Goal: Task Accomplishment & Management: Use online tool/utility

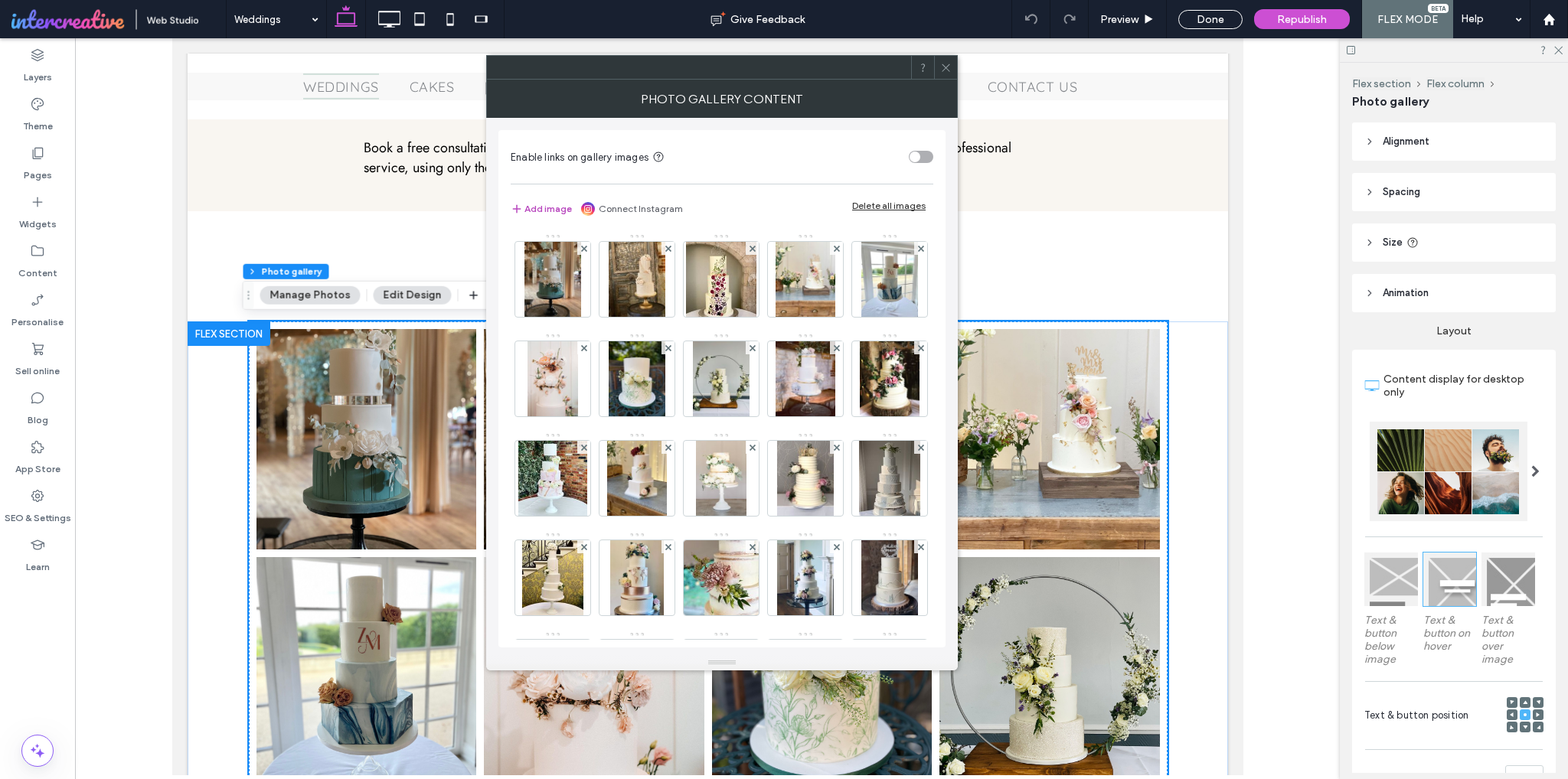
click at [556, 209] on button "Add image" at bounding box center [541, 209] width 61 height 18
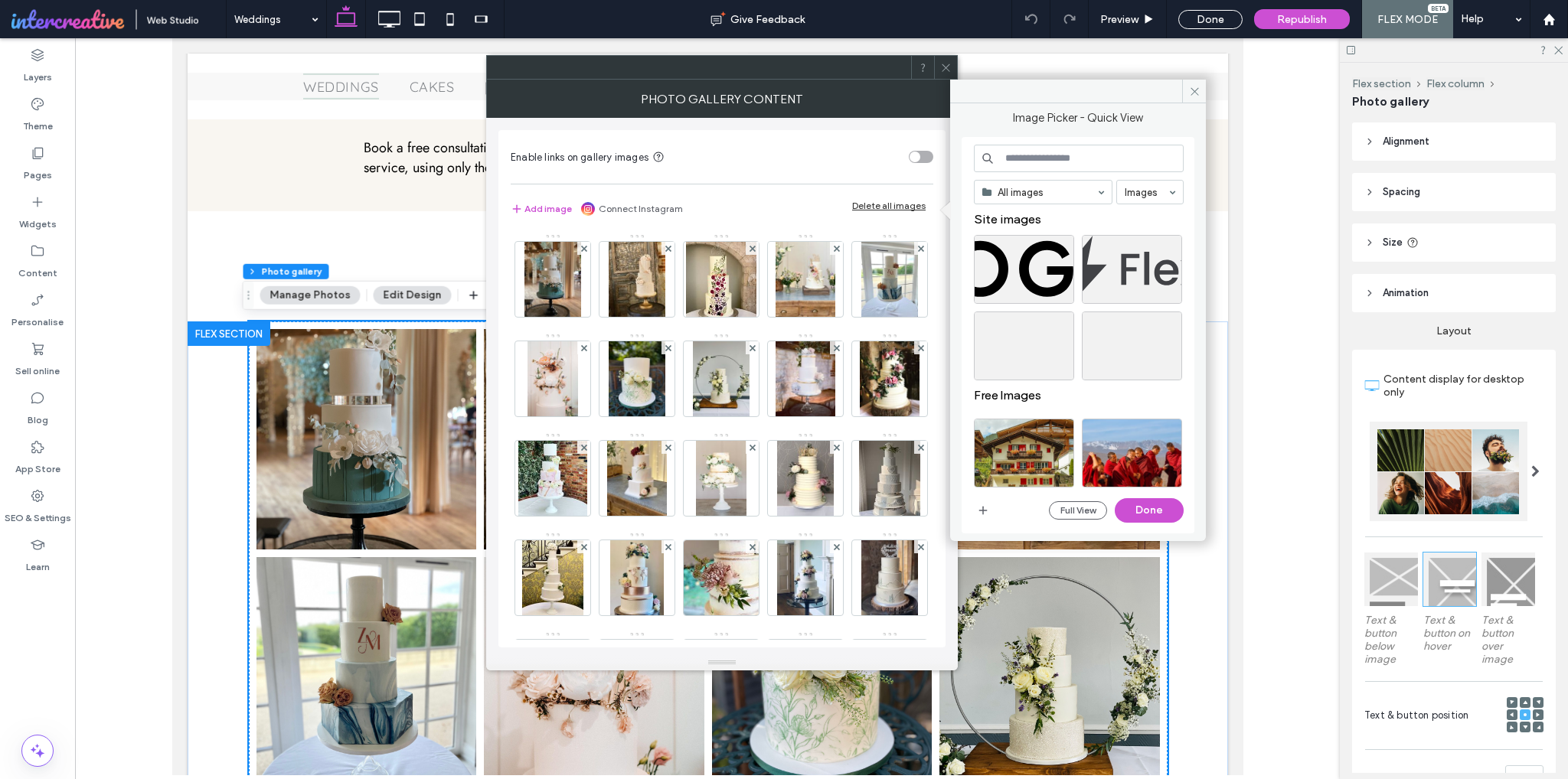
click at [993, 503] on div "Full View Done" at bounding box center [1078, 510] width 210 height 24
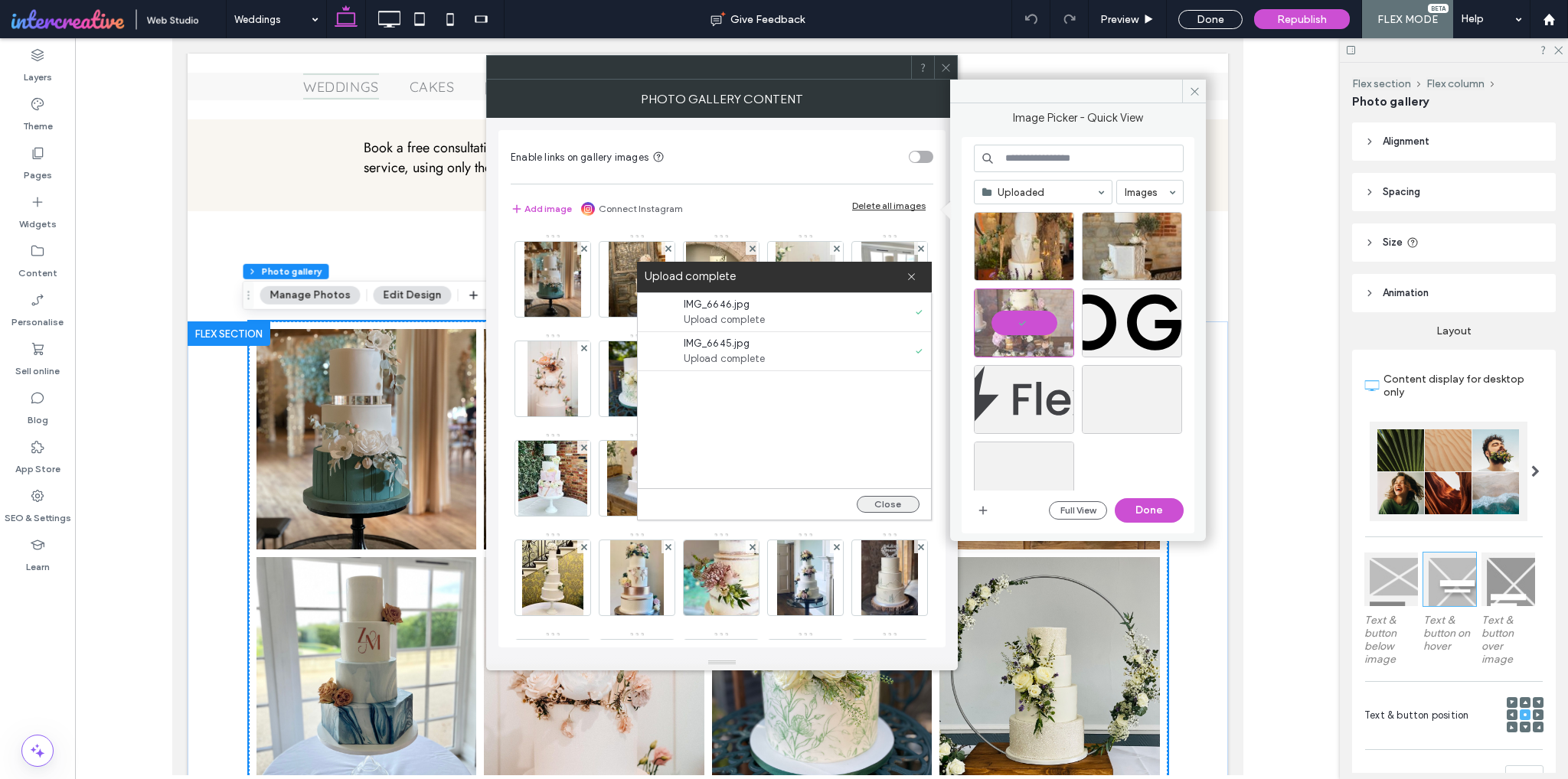
click at [883, 505] on button "Close" at bounding box center [888, 504] width 63 height 17
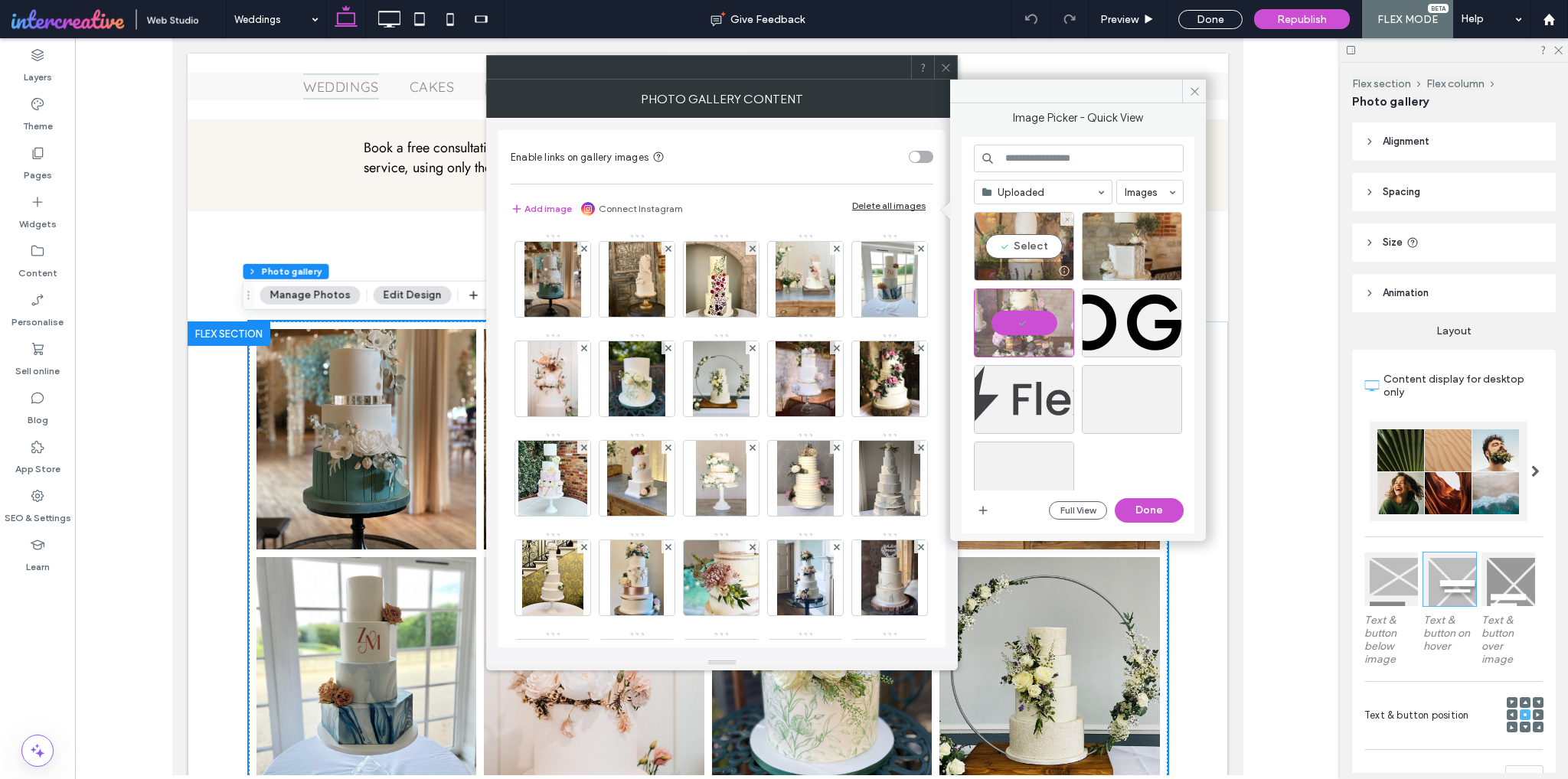
click at [1034, 249] on div "Select" at bounding box center [1023, 246] width 100 height 69
click at [1123, 248] on div "Select" at bounding box center [1132, 246] width 100 height 69
click at [1163, 516] on button "Done" at bounding box center [1149, 510] width 69 height 24
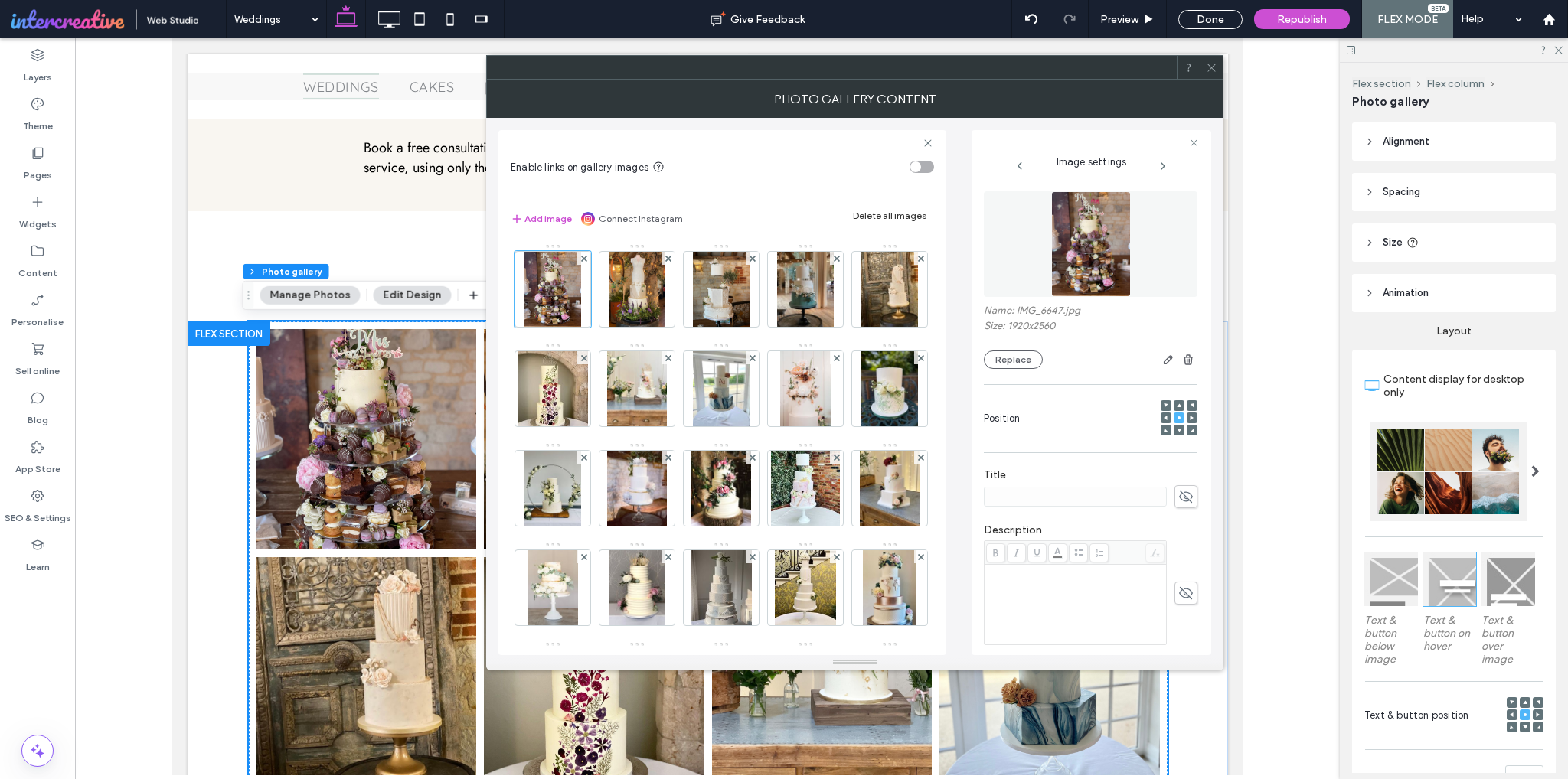
click at [1216, 74] on span at bounding box center [1211, 67] width 12 height 23
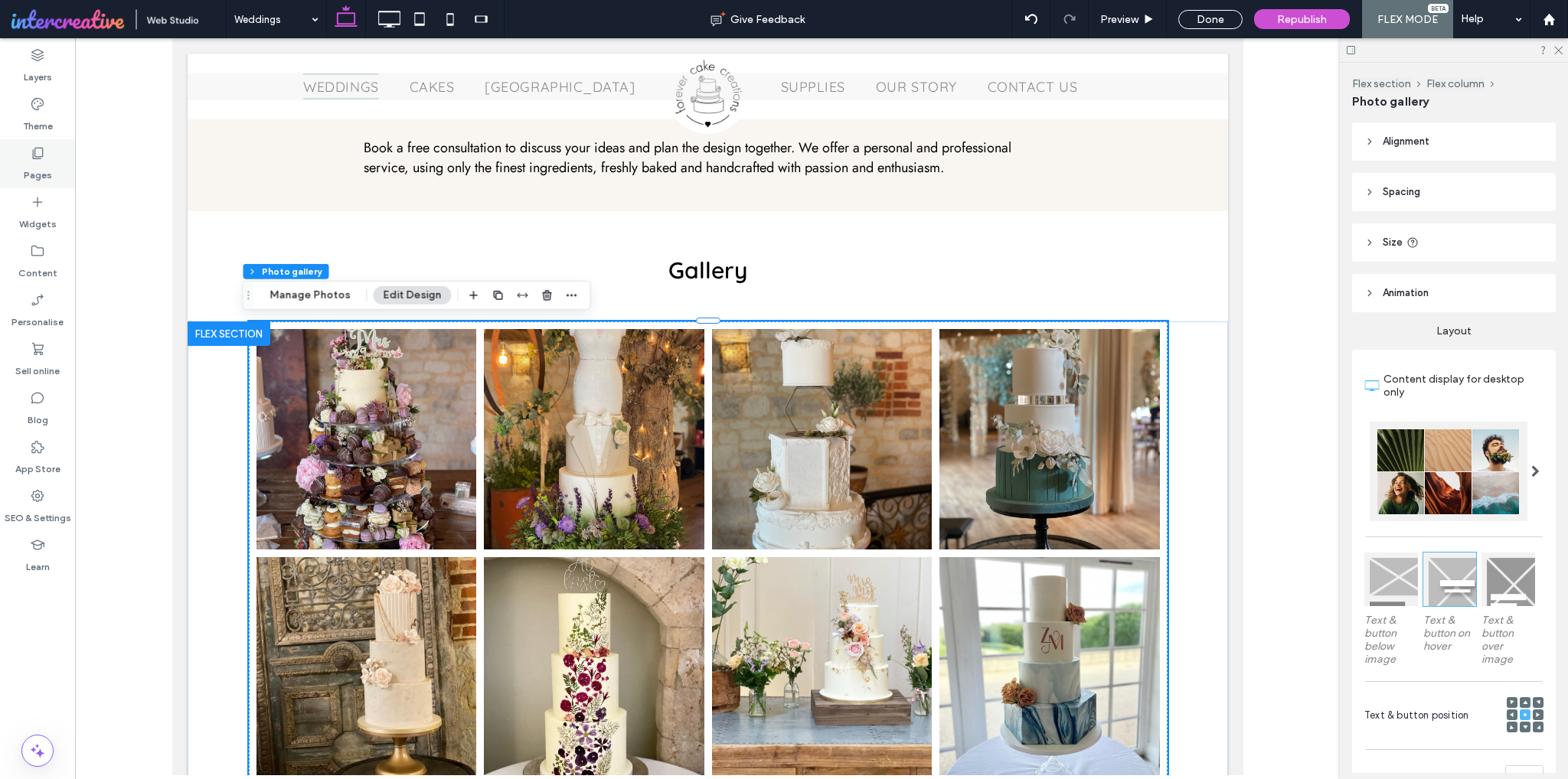
click at [47, 157] on div "Pages" at bounding box center [37, 164] width 75 height 49
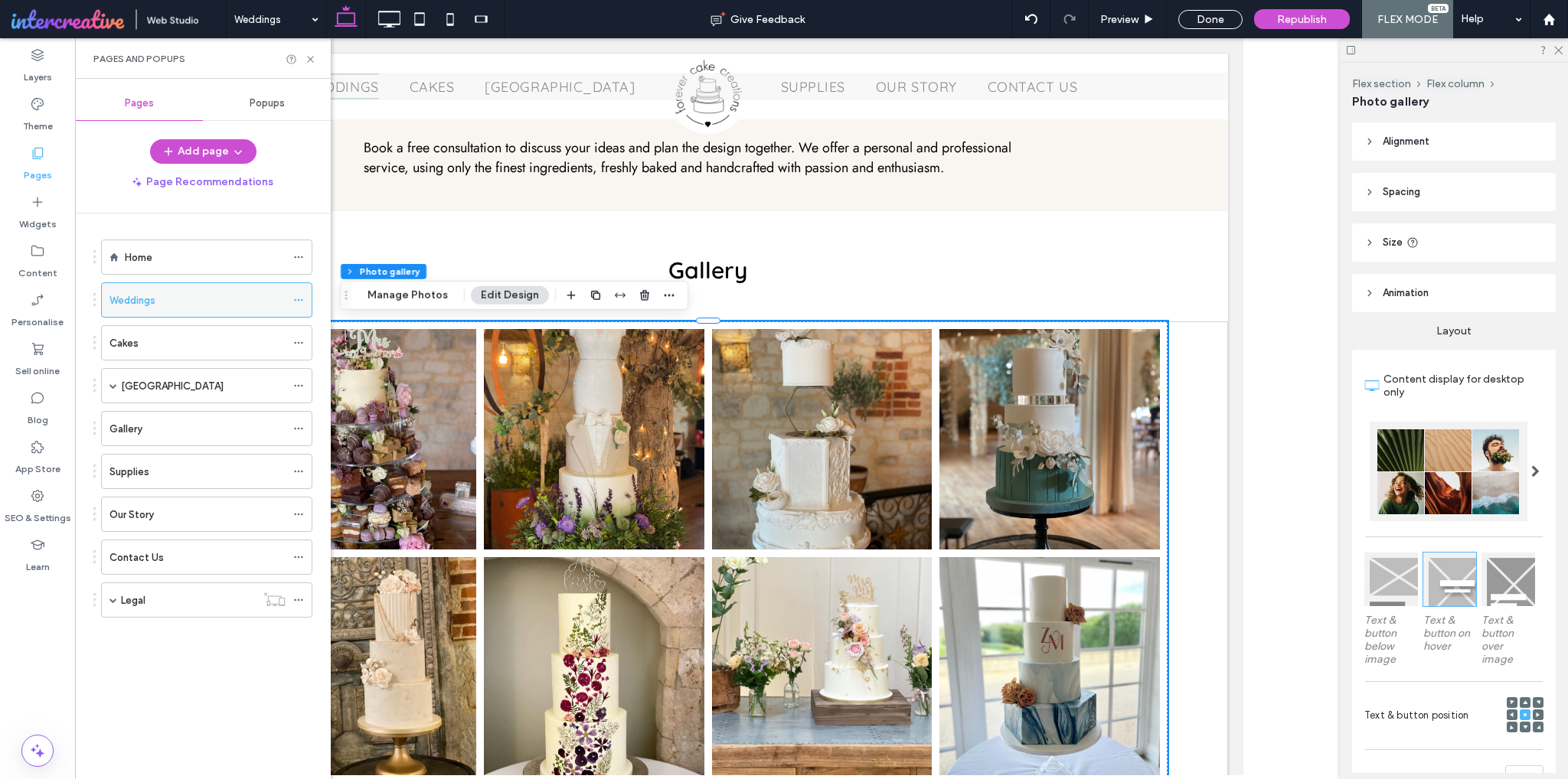
click at [301, 297] on icon at bounding box center [298, 300] width 11 height 11
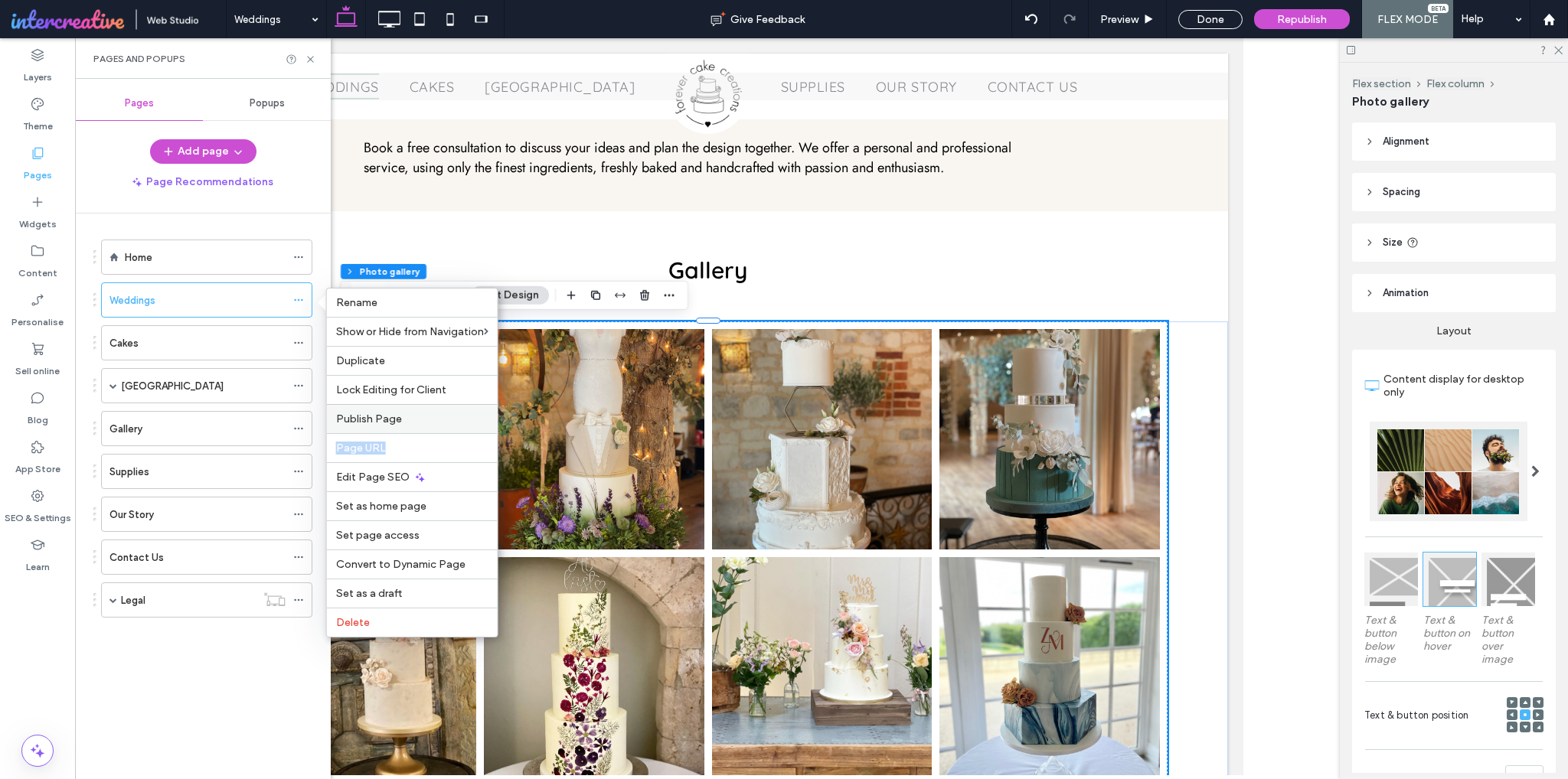
drag, startPoint x: 393, startPoint y: 433, endPoint x: 383, endPoint y: 419, distance: 17.2
click at [394, 419] on div "Rename Show or Hide from Navigation Duplicate Lock Editing for Client Publish P…" at bounding box center [412, 463] width 172 height 350
click at [383, 419] on span "Publish Page" at bounding box center [369, 419] width 66 height 13
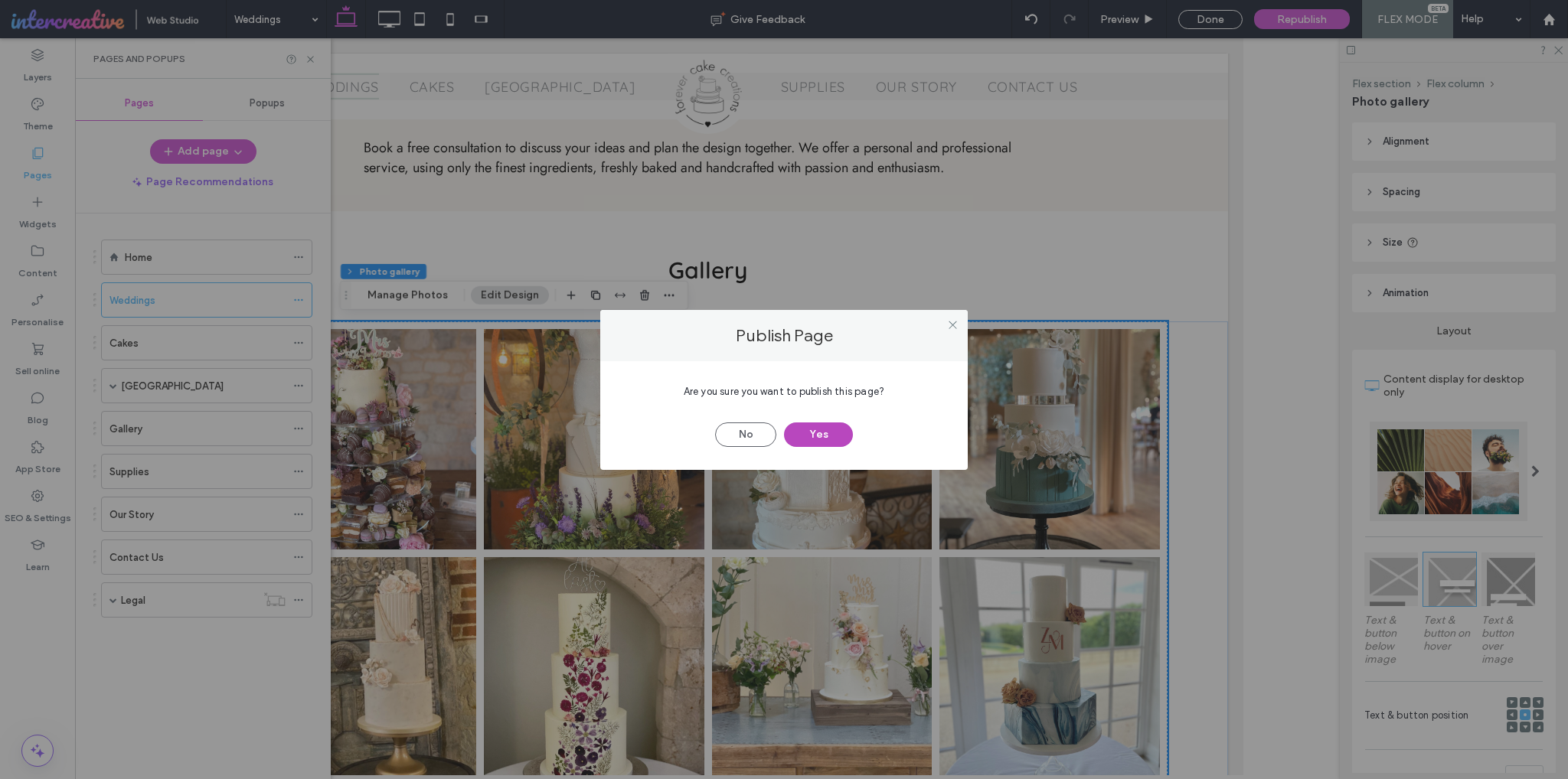
click at [839, 435] on button "Yes" at bounding box center [819, 435] width 69 height 24
